Goal: Information Seeking & Learning: Learn about a topic

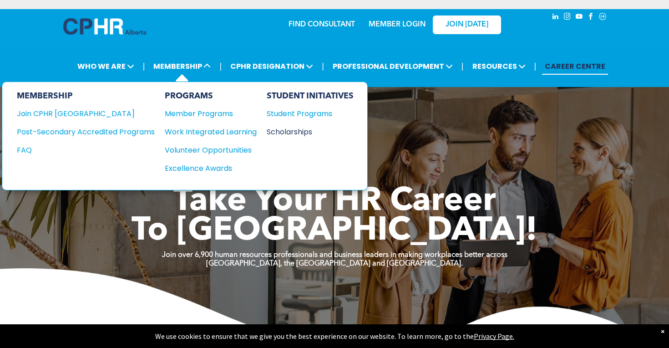
click at [281, 133] on div "Scholarships" at bounding box center [306, 131] width 78 height 11
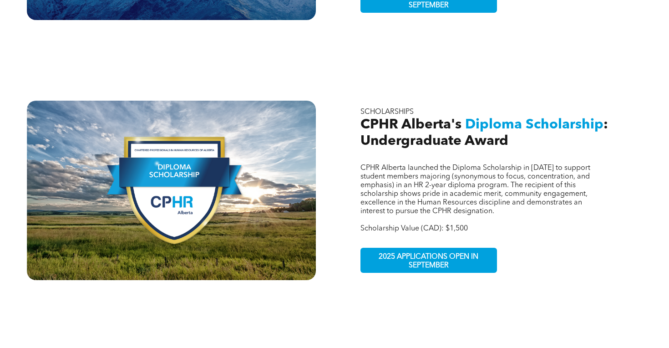
scroll to position [536, 0]
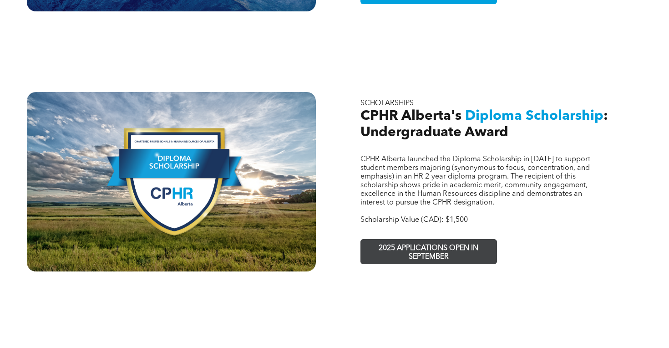
click at [374, 239] on span "2025 APPLICATIONS OPEN IN SEPTEMBER" at bounding box center [428, 252] width 133 height 26
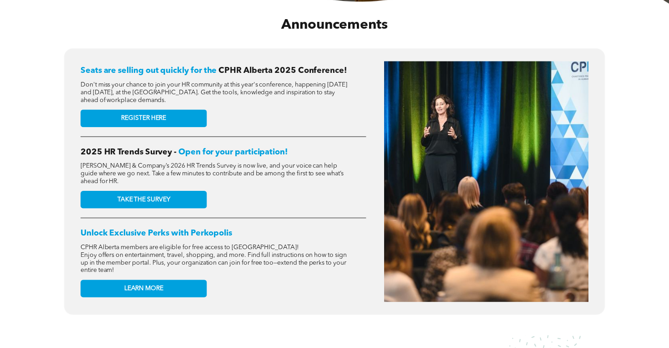
scroll to position [352, 0]
